Goal: Use online tool/utility: Utilize a website feature to perform a specific function

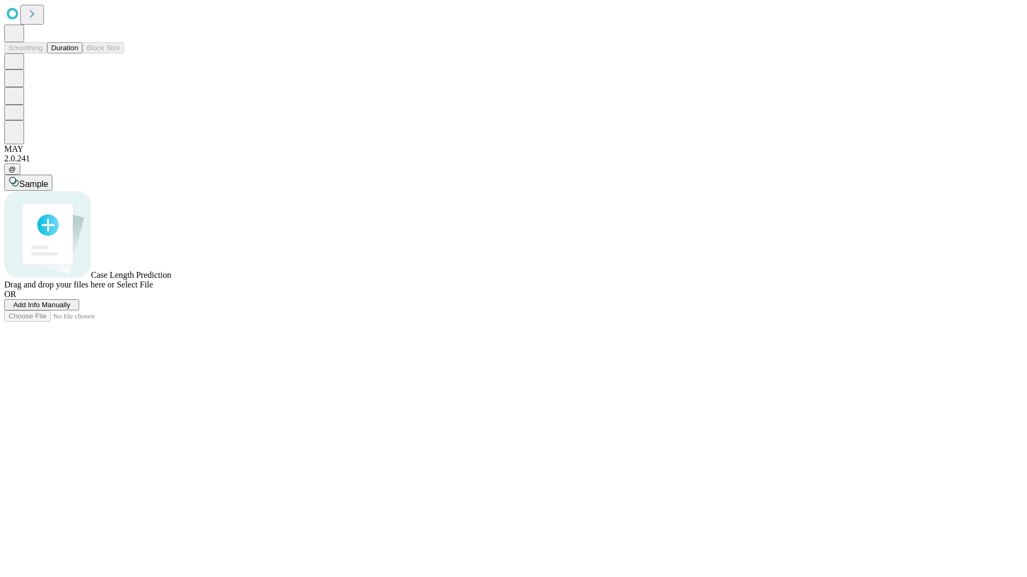
click at [78, 53] on button "Duration" at bounding box center [64, 47] width 35 height 11
click at [48, 180] on span "Sample" at bounding box center [33, 184] width 29 height 9
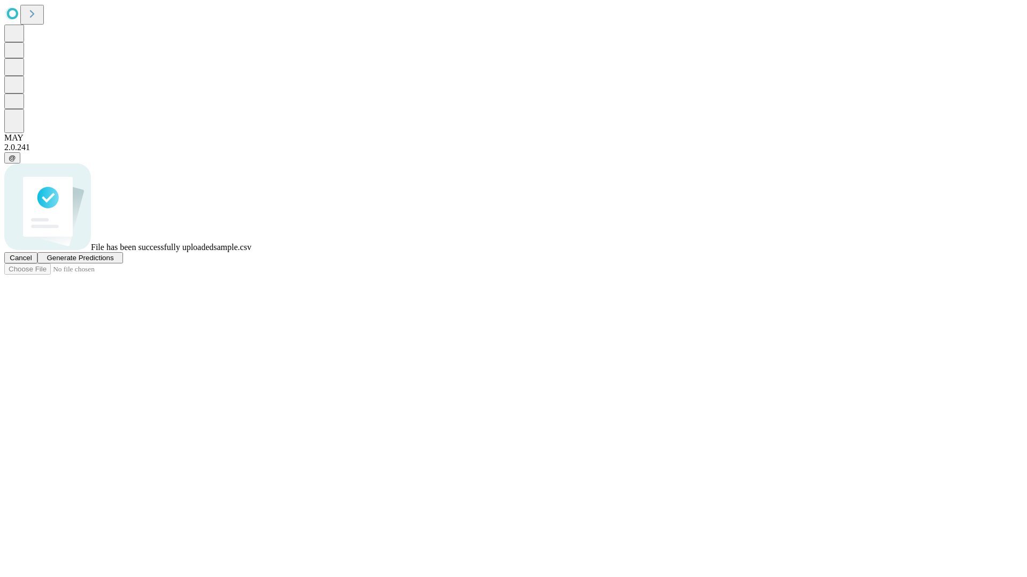
click at [113, 262] on span "Generate Predictions" at bounding box center [80, 258] width 67 height 8
